Goal: Task Accomplishment & Management: Use online tool/utility

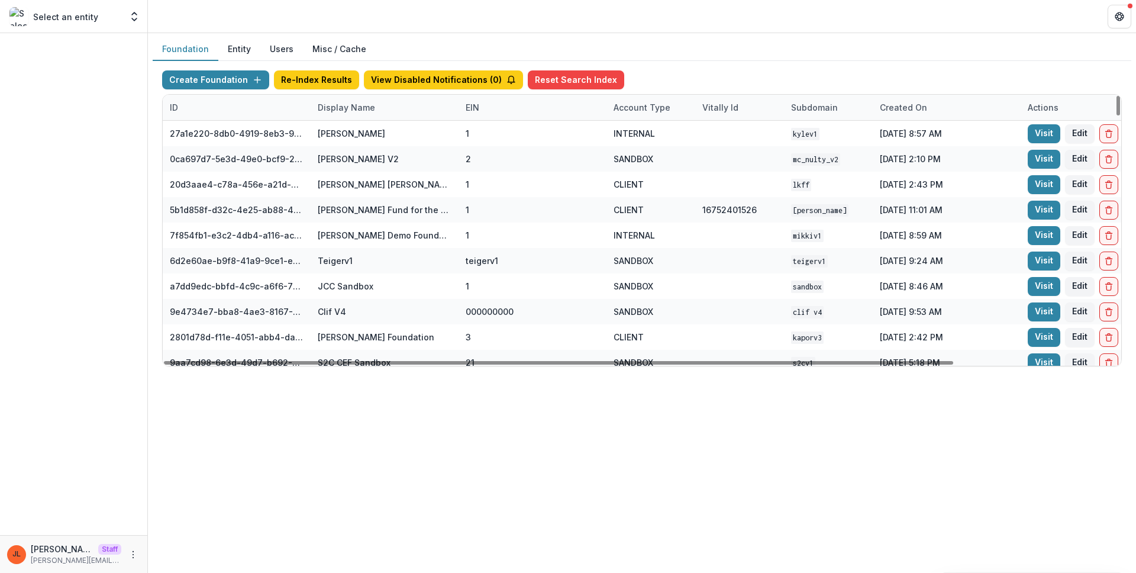
click at [343, 112] on div "Display Name" at bounding box center [347, 107] width 72 height 12
click at [353, 138] on input at bounding box center [384, 134] width 142 height 19
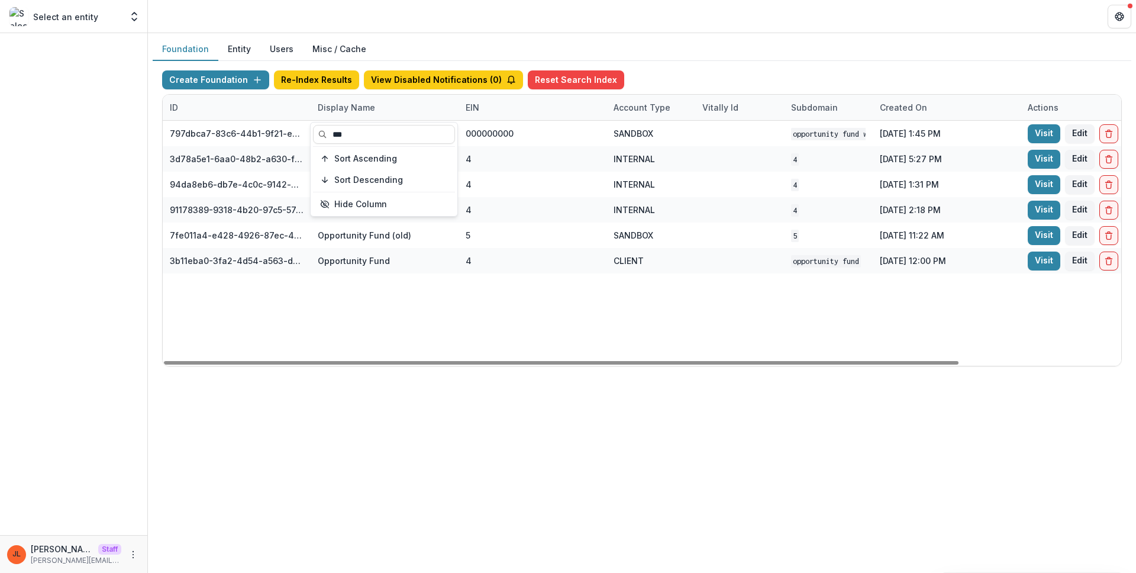
type input "***"
click at [545, 347] on div "797dbca7-83c6-44b1-9f21-ee3637c7698d Opportunity Fund Workflow Sandbox 00000000…" at bounding box center [740, 243] width 1154 height 245
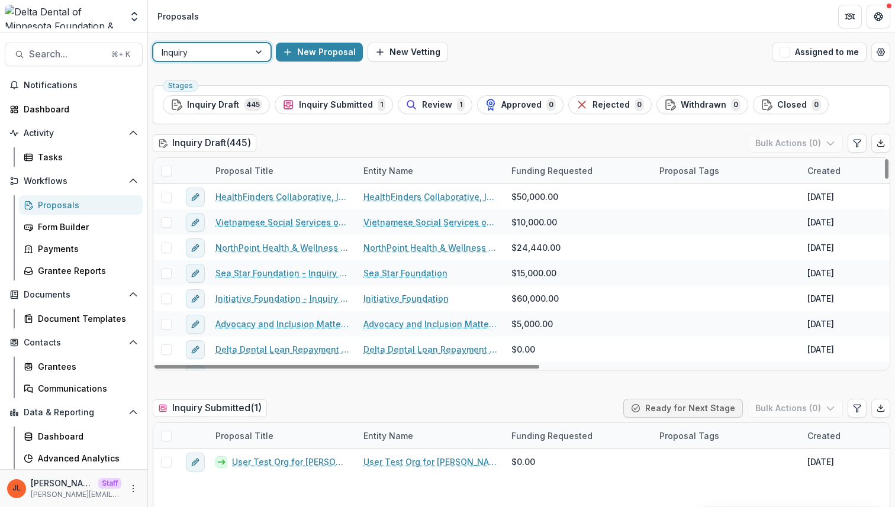
scroll to position [34, 0]
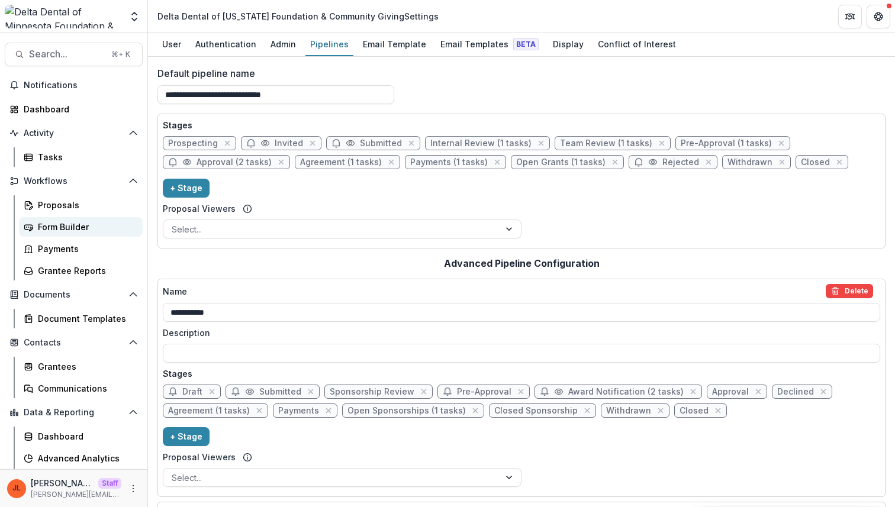
scroll to position [826, 0]
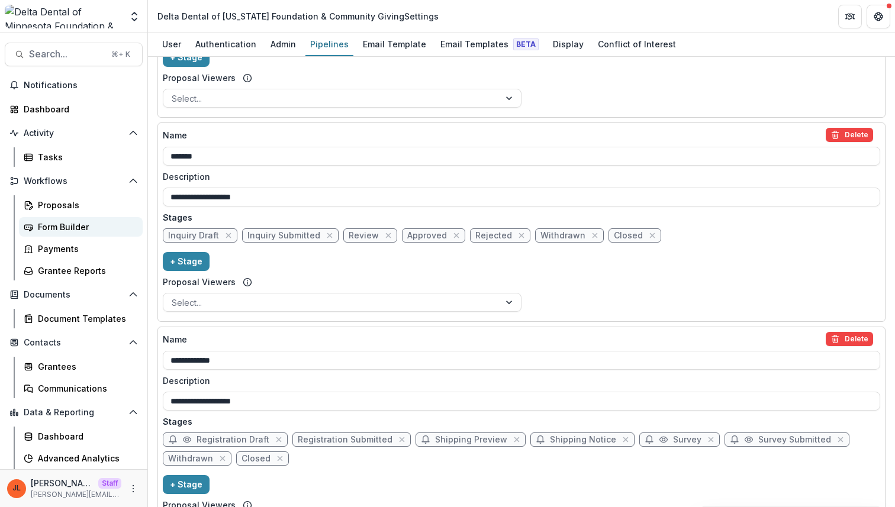
click at [65, 225] on div "Form Builder" at bounding box center [85, 227] width 95 height 12
